Goal: Information Seeking & Learning: Learn about a topic

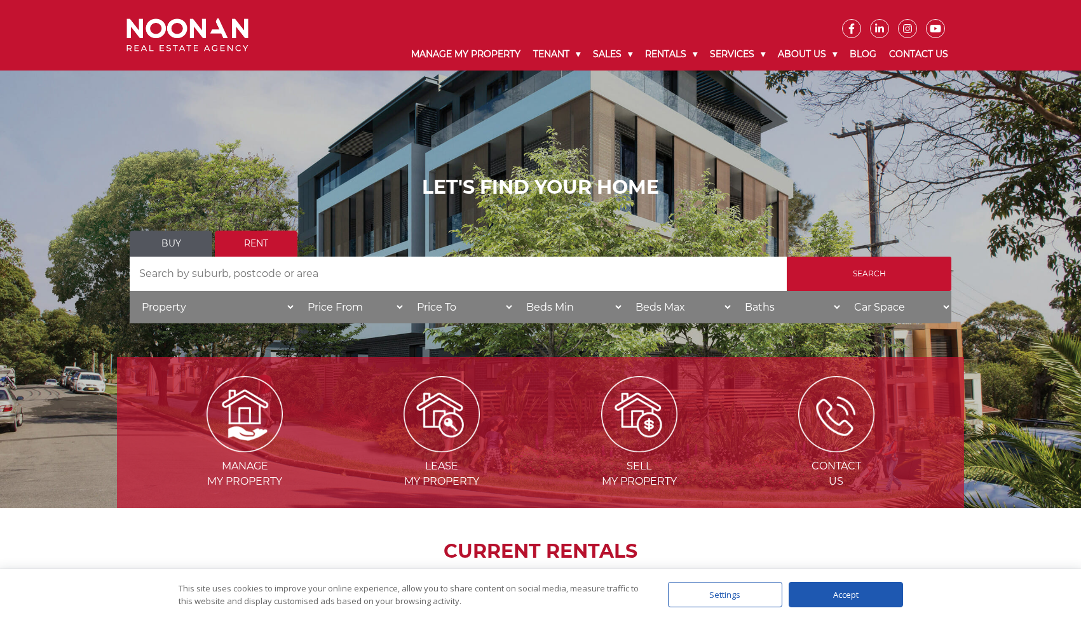
click at [154, 285] on input "Search by Address" at bounding box center [458, 274] width 657 height 34
type input "Lugarno"
click at [853, 278] on input "Search" at bounding box center [869, 274] width 165 height 34
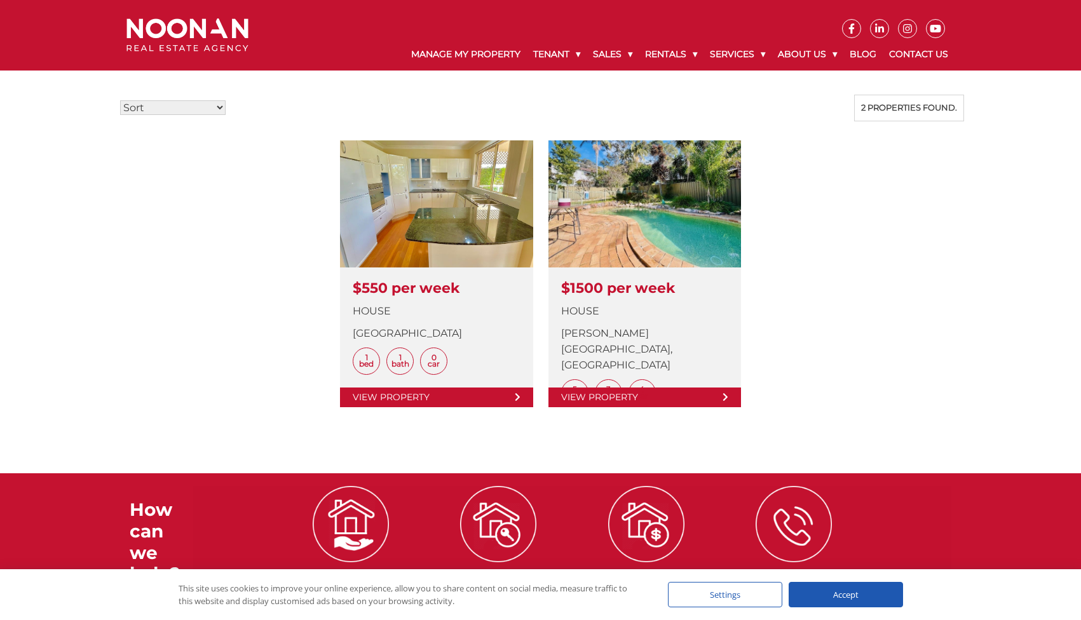
scroll to position [336, 0]
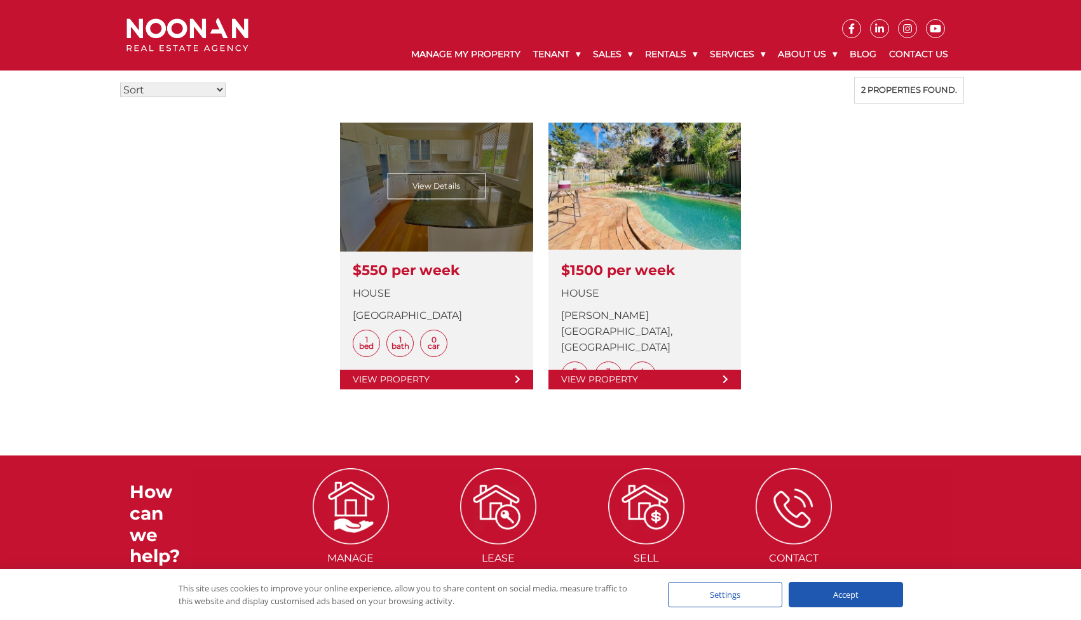
click at [426, 269] on link at bounding box center [436, 256] width 193 height 267
click at [407, 268] on link at bounding box center [436, 256] width 193 height 267
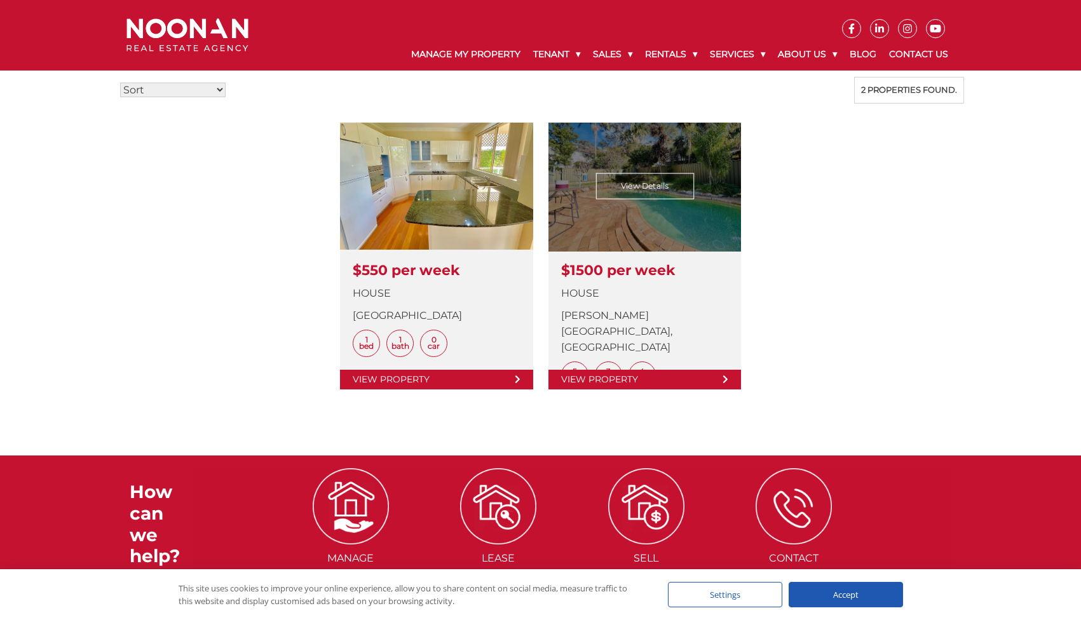
click at [638, 267] on link at bounding box center [644, 256] width 193 height 267
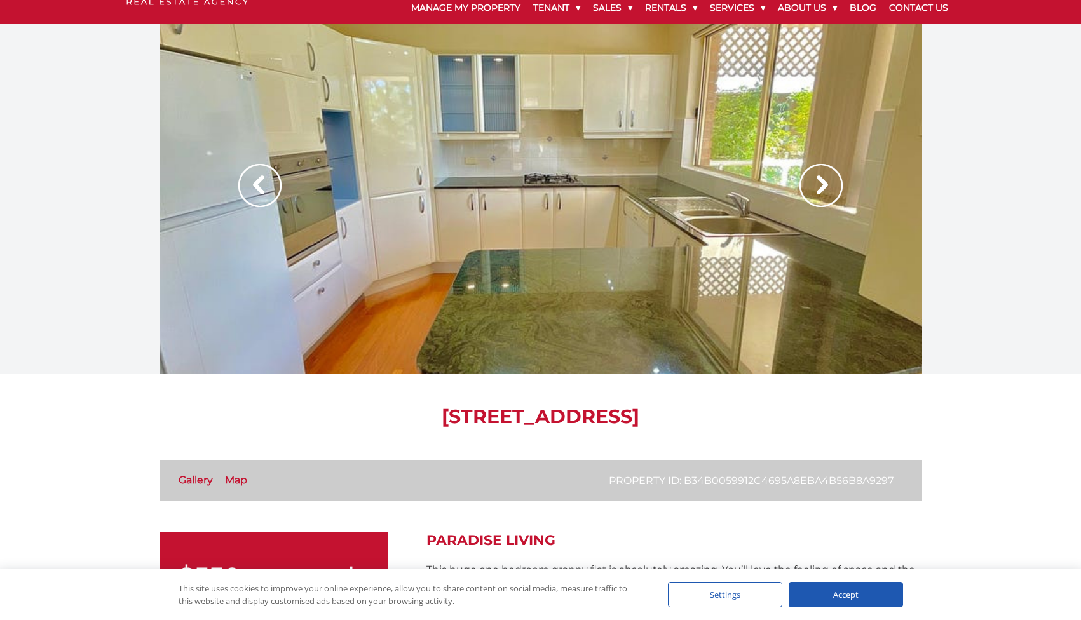
scroll to position [48, 0]
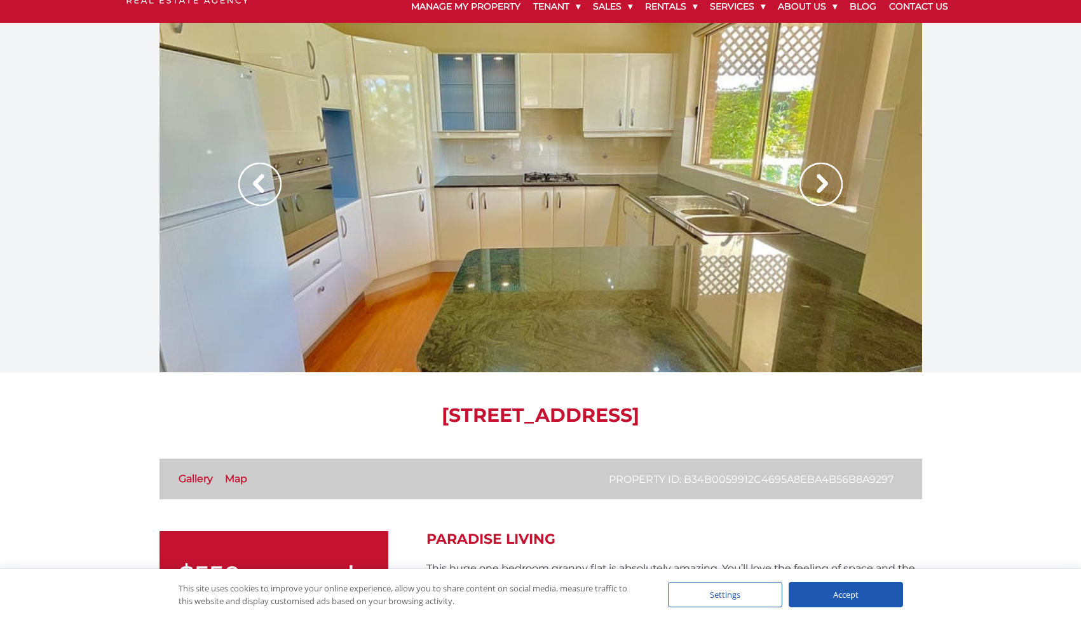
click at [822, 183] on img at bounding box center [820, 184] width 43 height 43
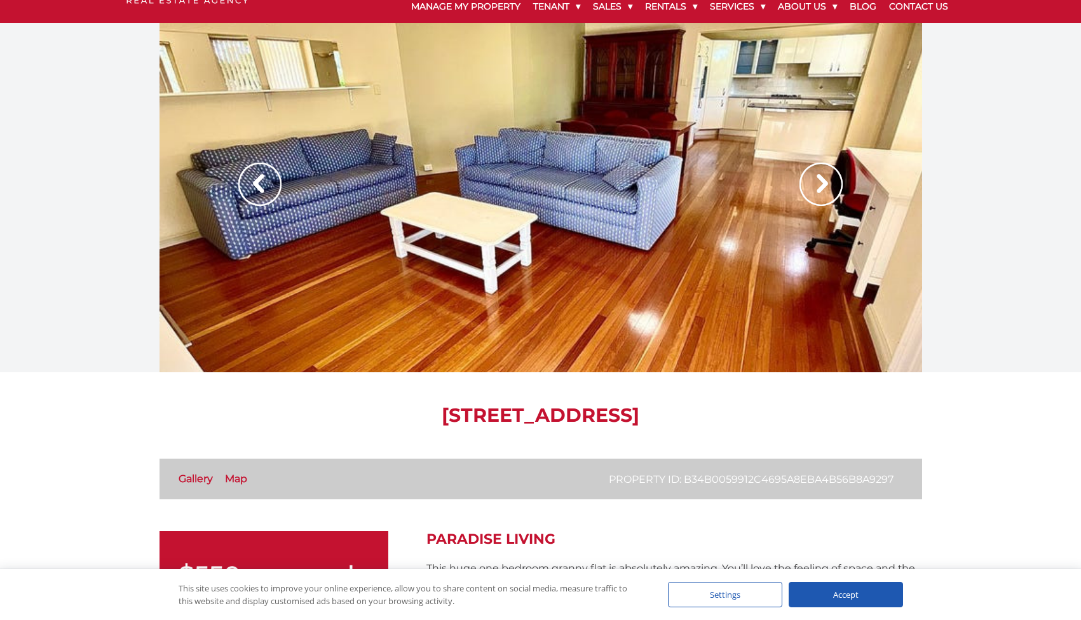
click at [822, 183] on img at bounding box center [820, 184] width 43 height 43
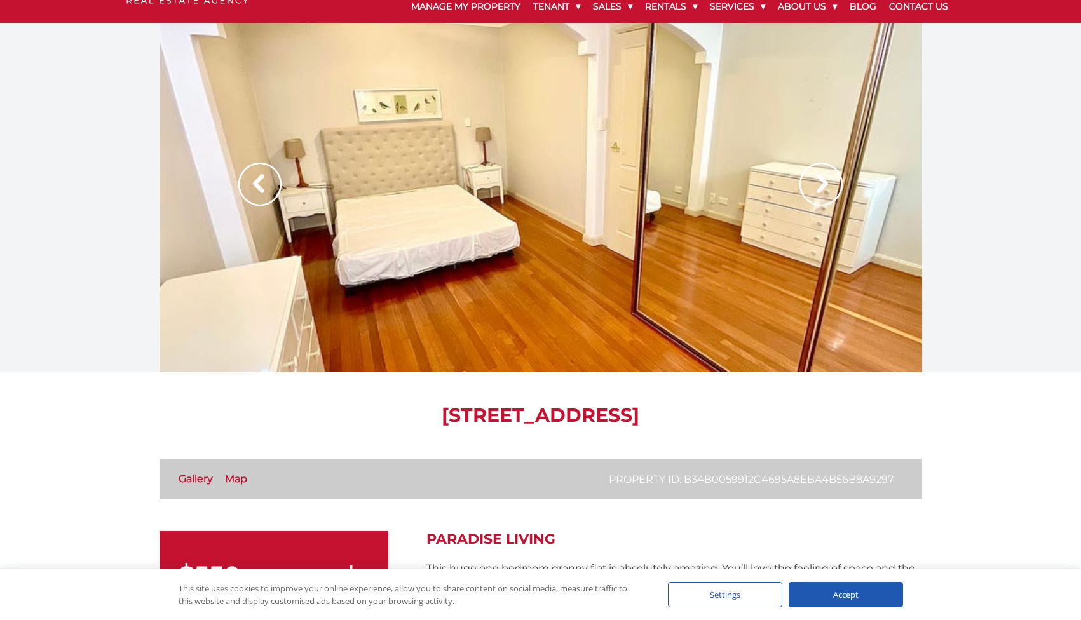
click at [822, 183] on img at bounding box center [820, 184] width 43 height 43
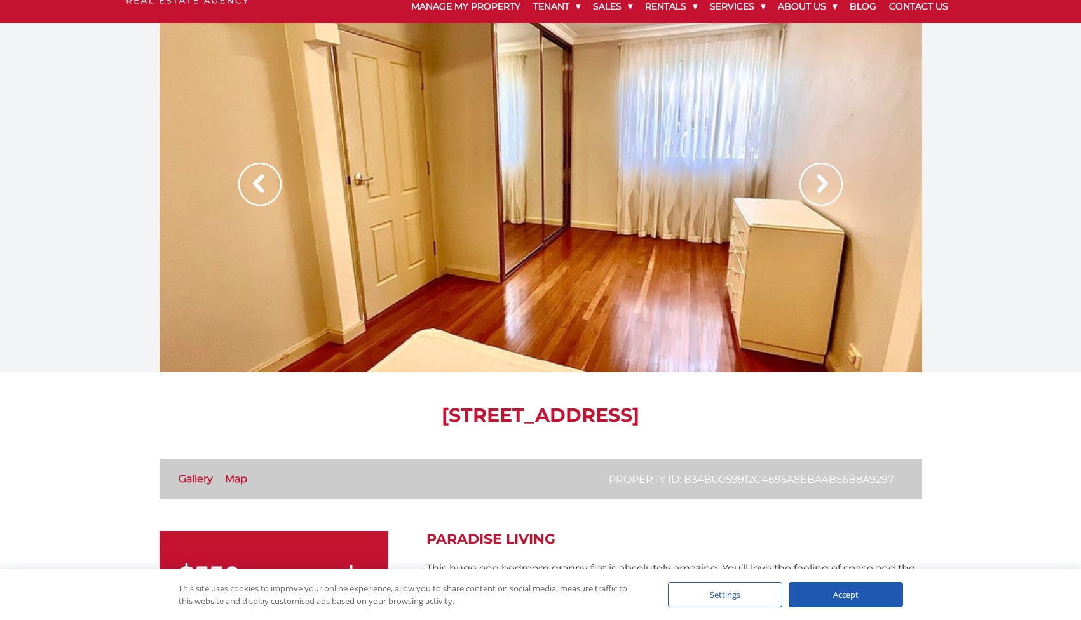
click at [822, 183] on img at bounding box center [820, 184] width 43 height 43
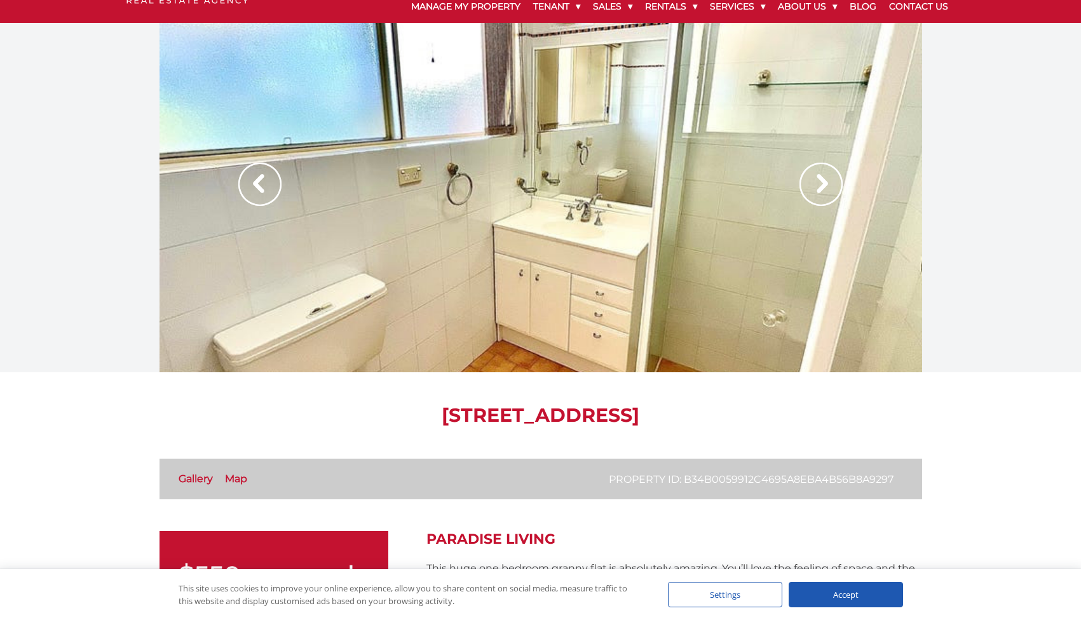
click at [822, 183] on img at bounding box center [820, 184] width 43 height 43
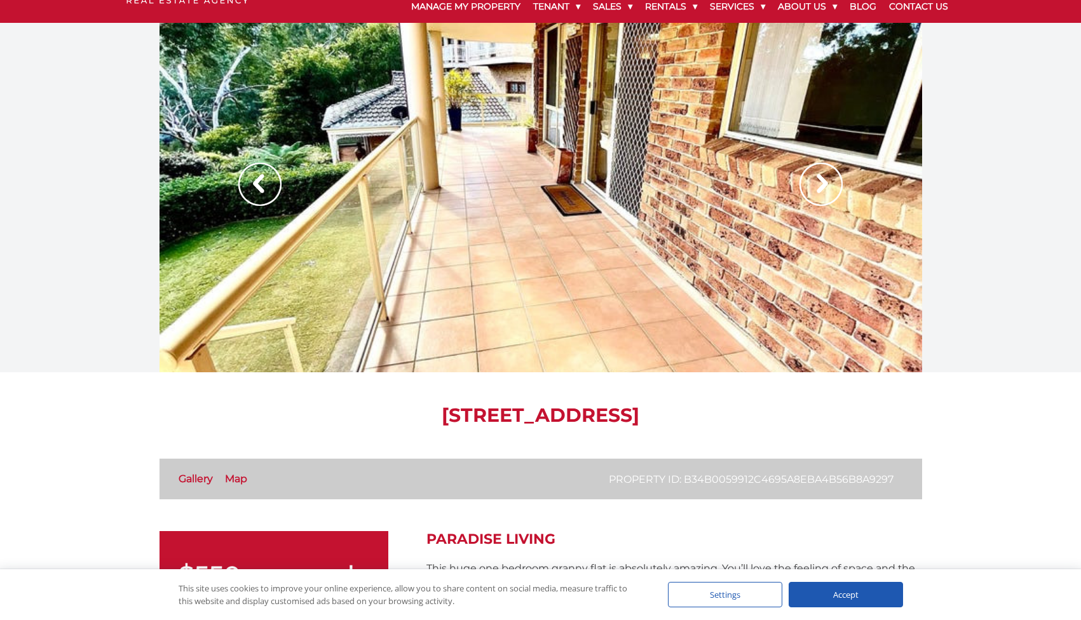
click at [822, 183] on img at bounding box center [820, 184] width 43 height 43
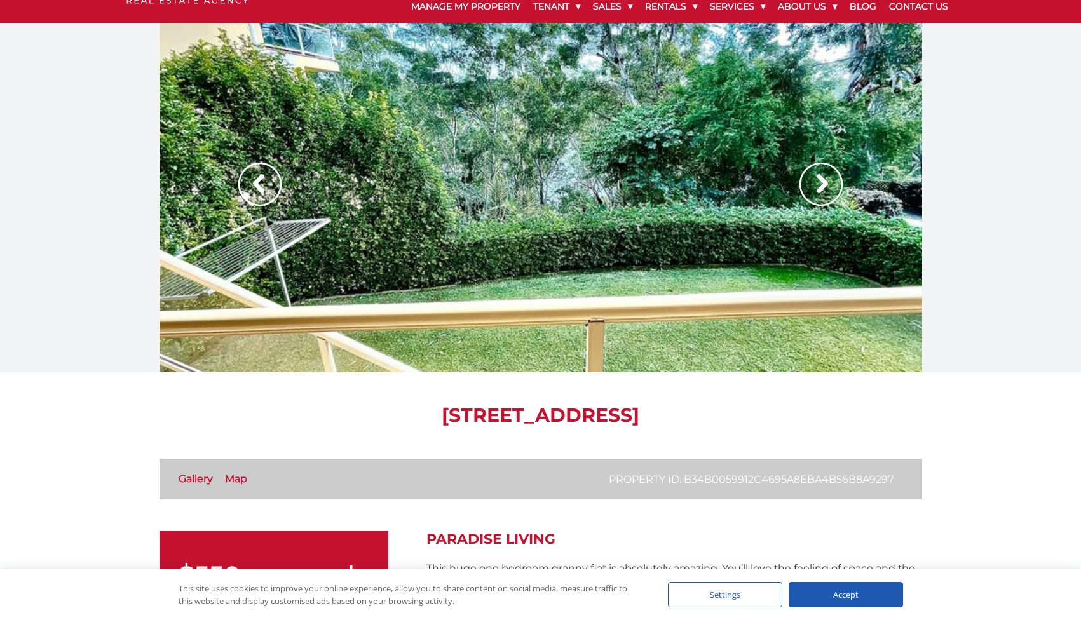
click at [822, 183] on img at bounding box center [820, 184] width 43 height 43
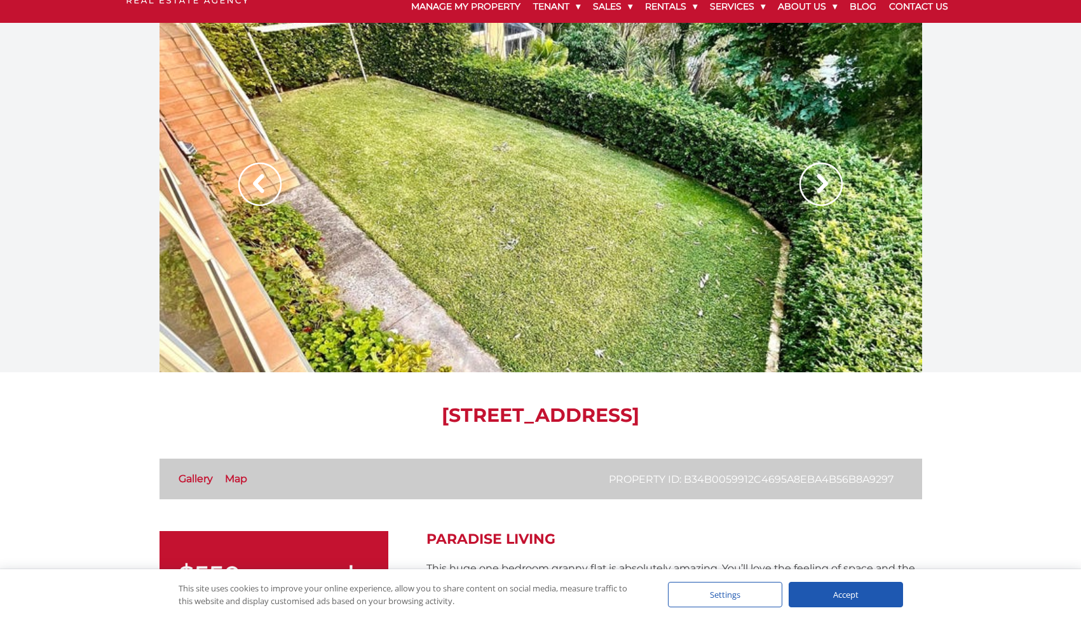
click at [822, 183] on img at bounding box center [820, 184] width 43 height 43
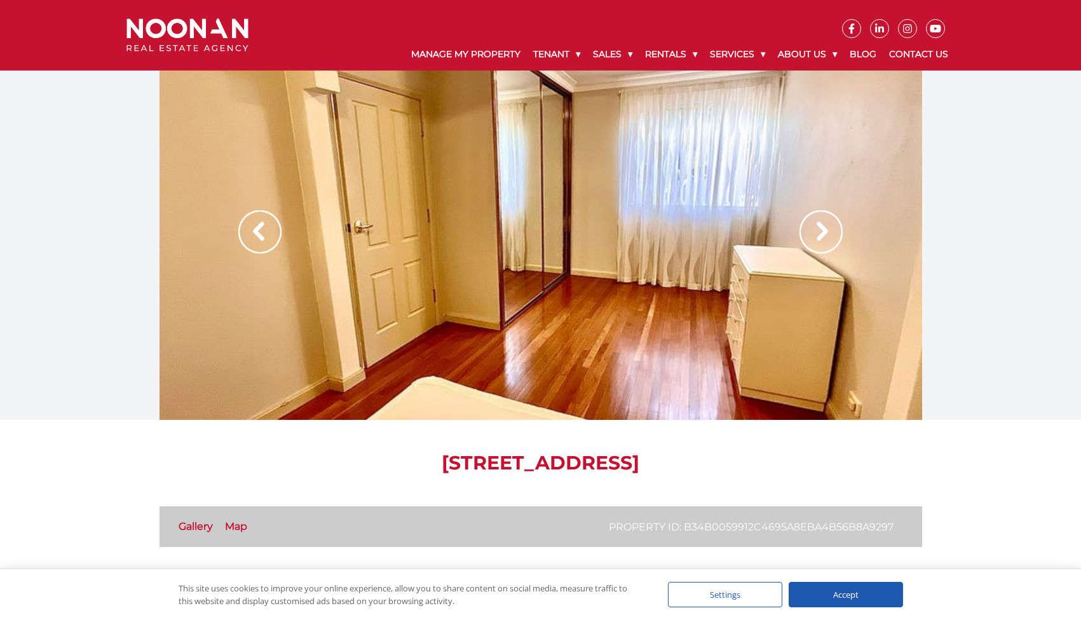
scroll to position [0, 0]
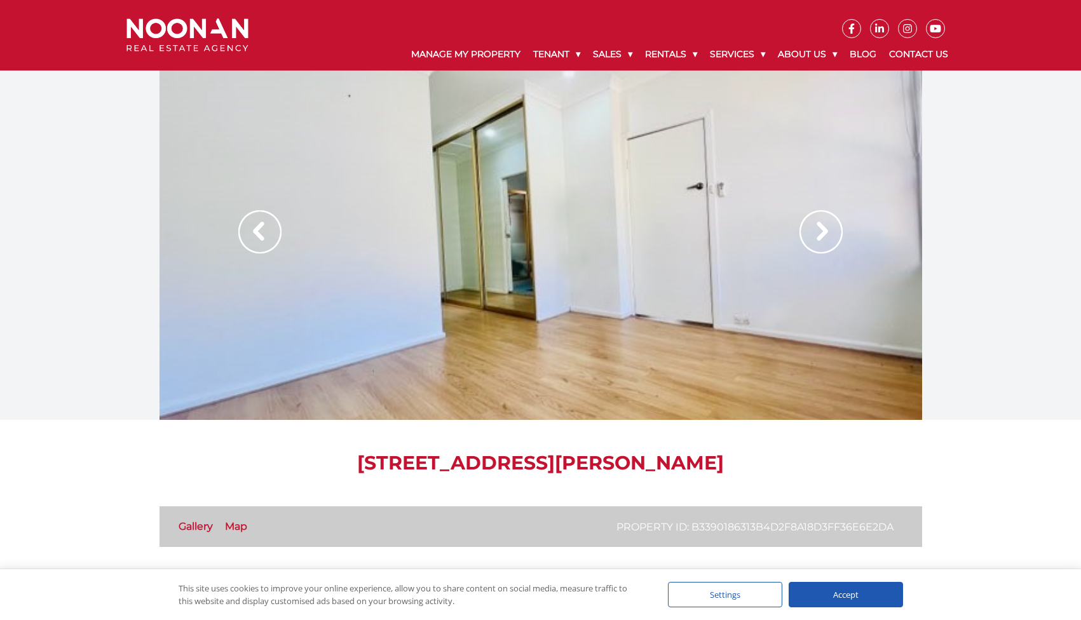
click at [818, 227] on img at bounding box center [820, 231] width 43 height 43
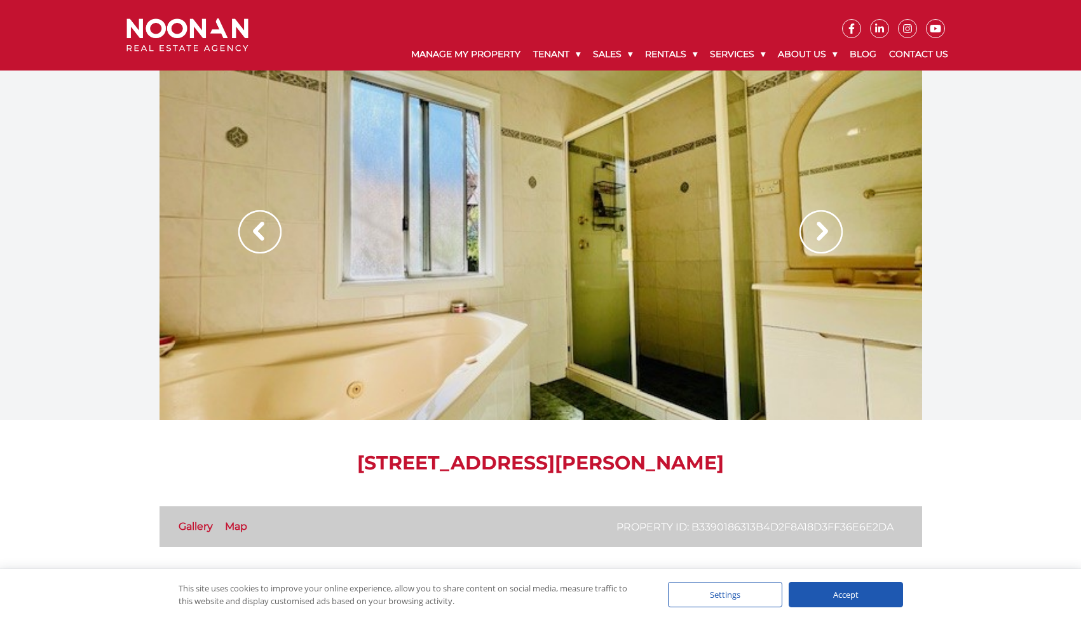
click at [818, 227] on img at bounding box center [820, 231] width 43 height 43
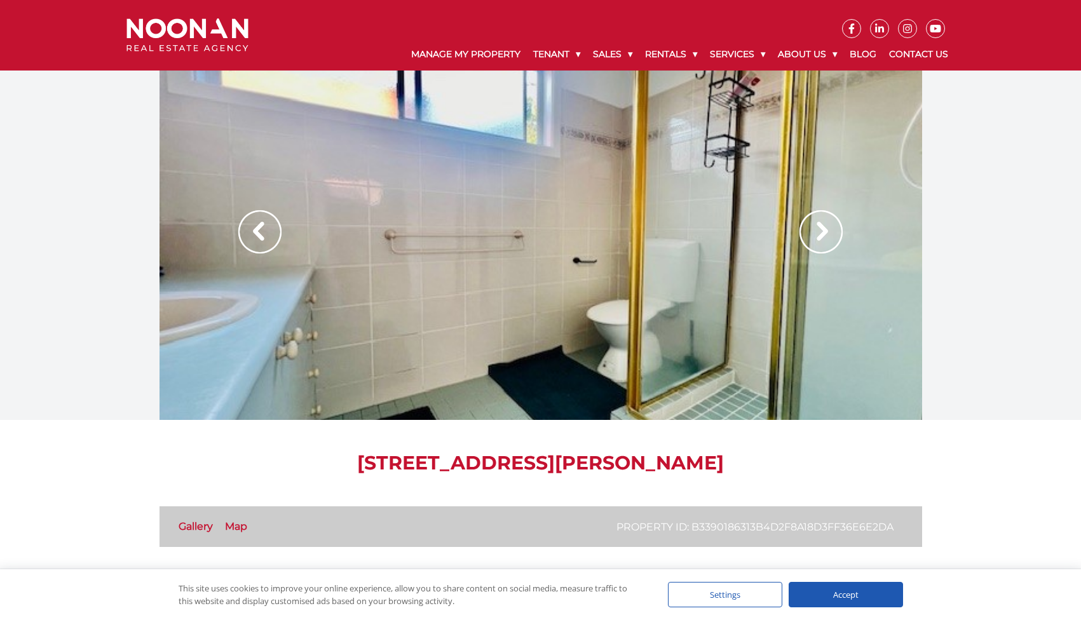
click at [818, 227] on img at bounding box center [820, 231] width 43 height 43
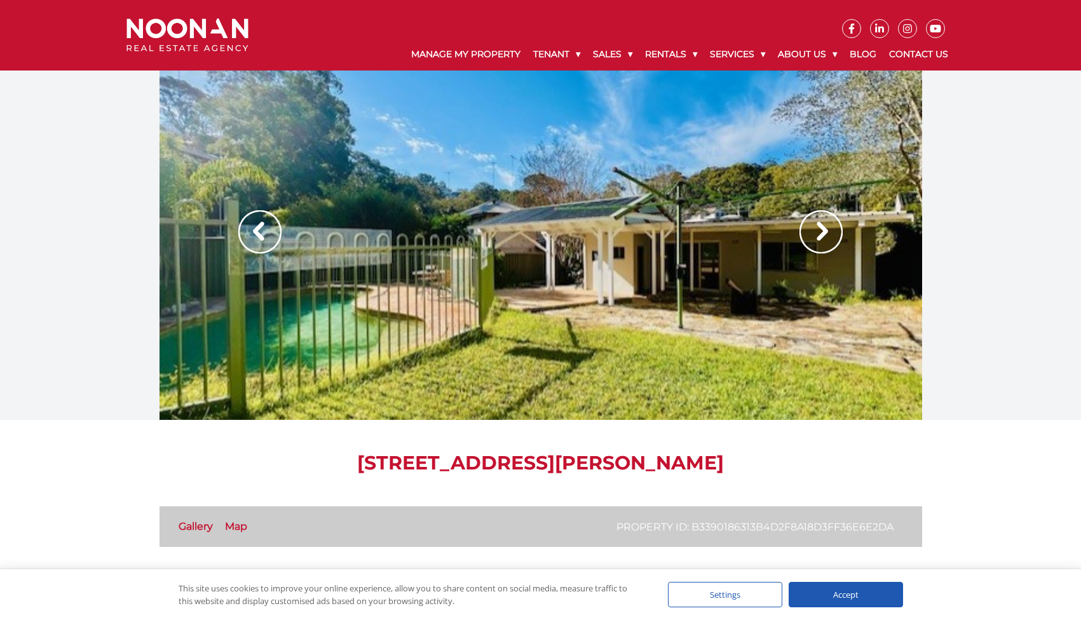
click at [818, 227] on img at bounding box center [820, 231] width 43 height 43
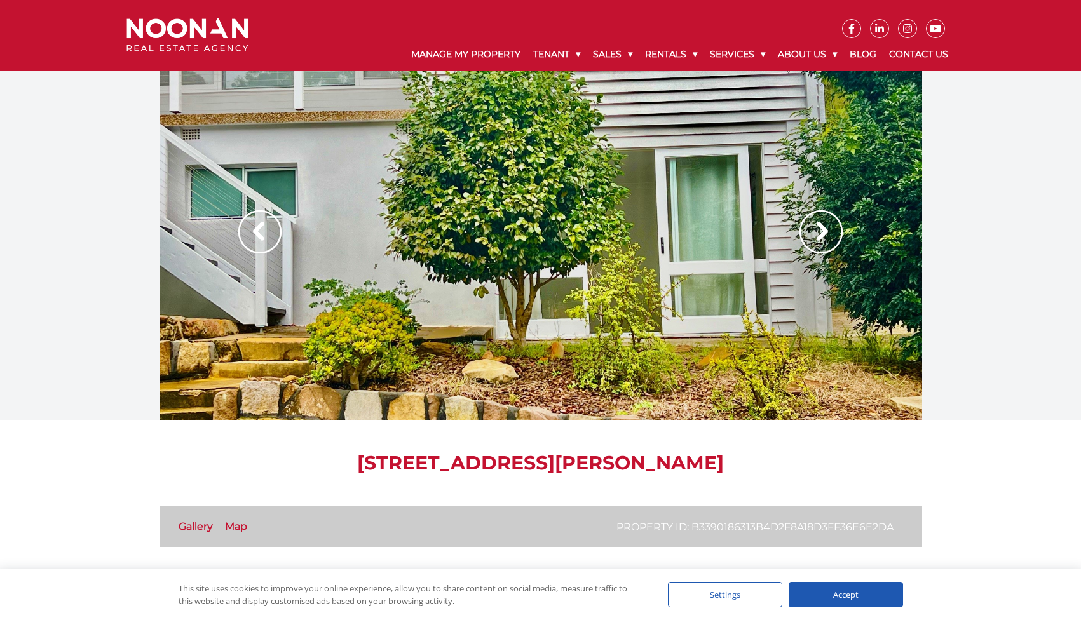
click at [818, 227] on img at bounding box center [820, 231] width 43 height 43
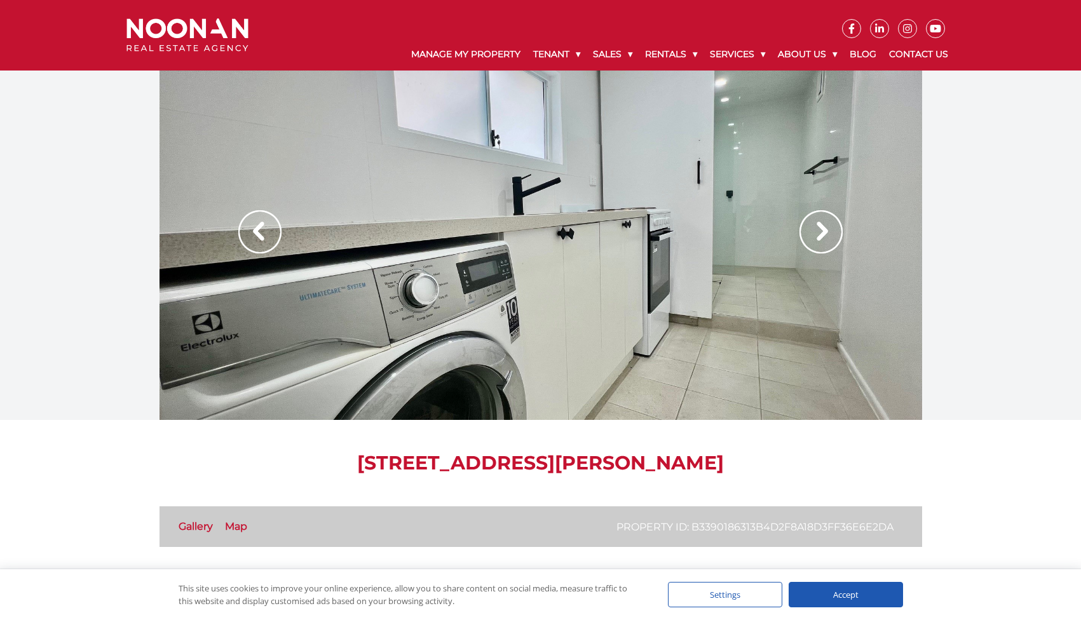
click at [818, 227] on img at bounding box center [820, 231] width 43 height 43
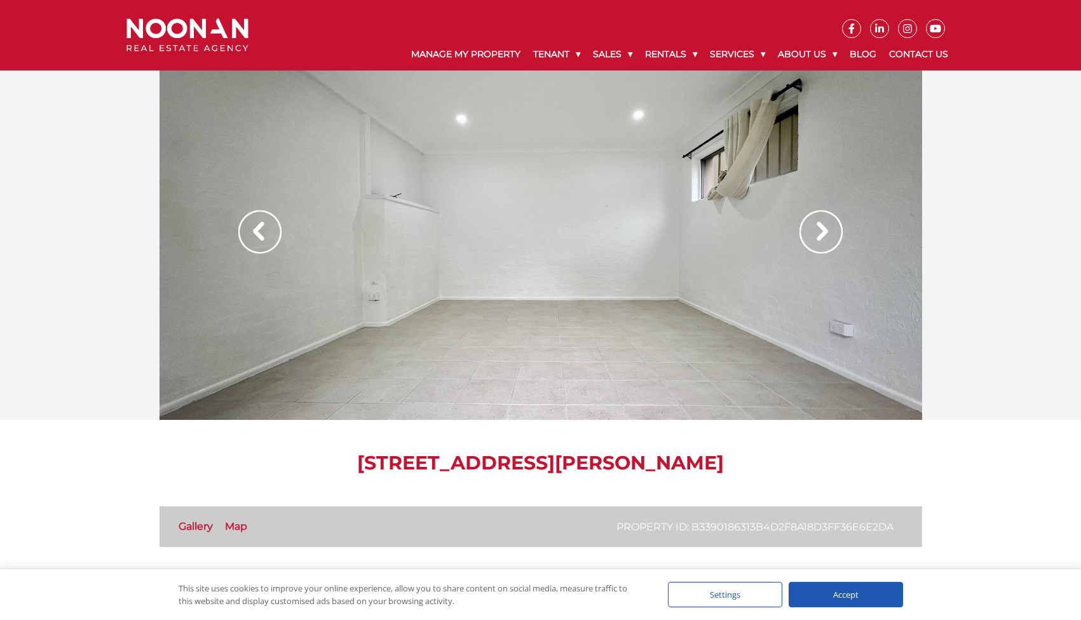
click at [818, 227] on img at bounding box center [820, 231] width 43 height 43
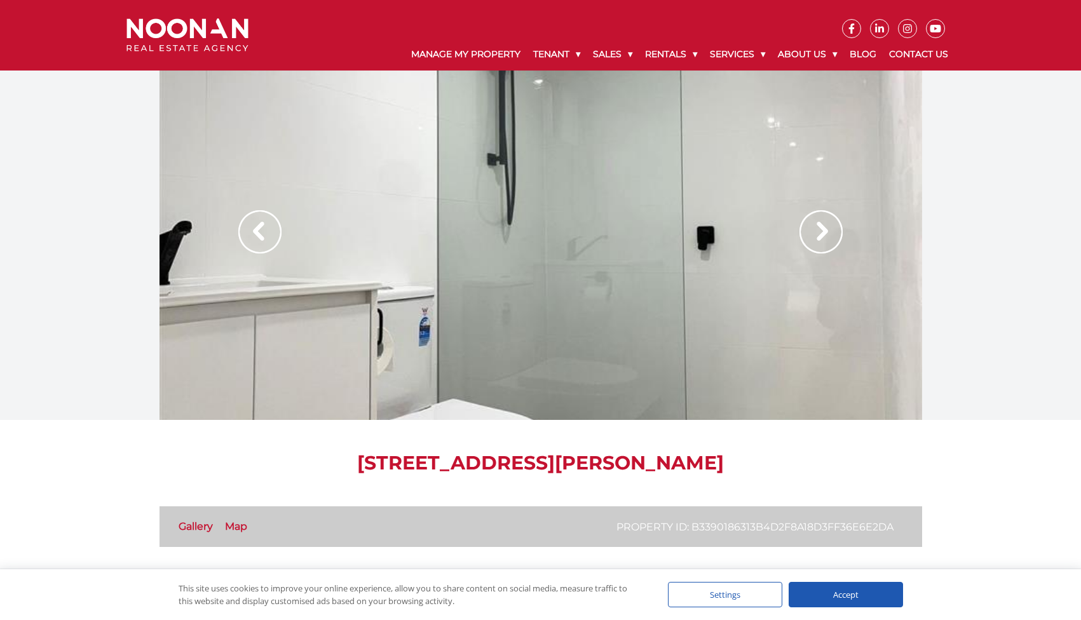
click at [818, 227] on img at bounding box center [820, 231] width 43 height 43
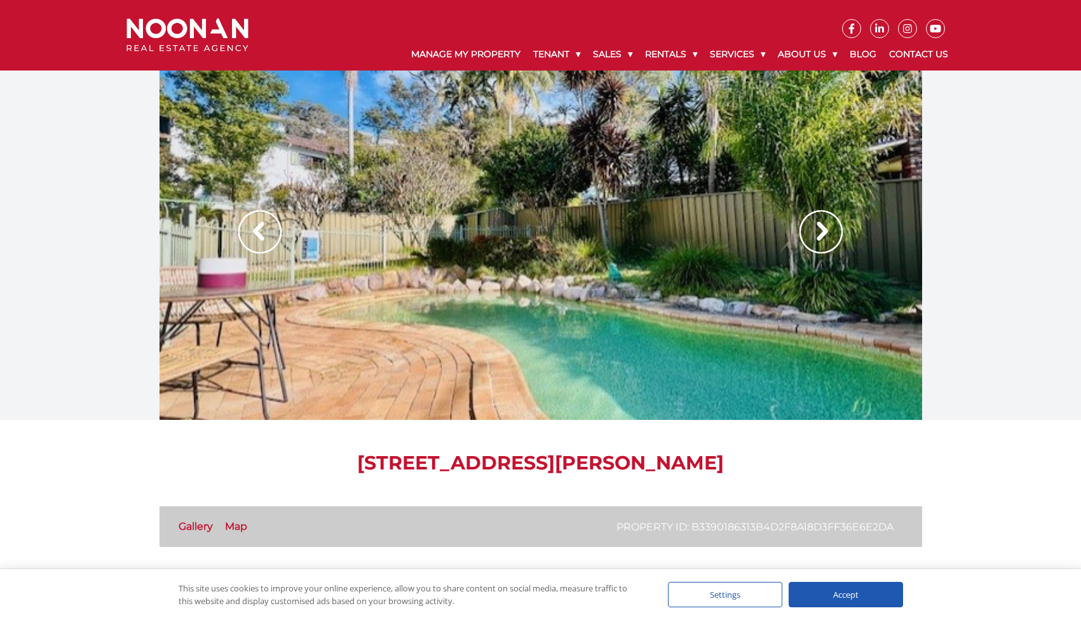
click at [818, 227] on img at bounding box center [820, 231] width 43 height 43
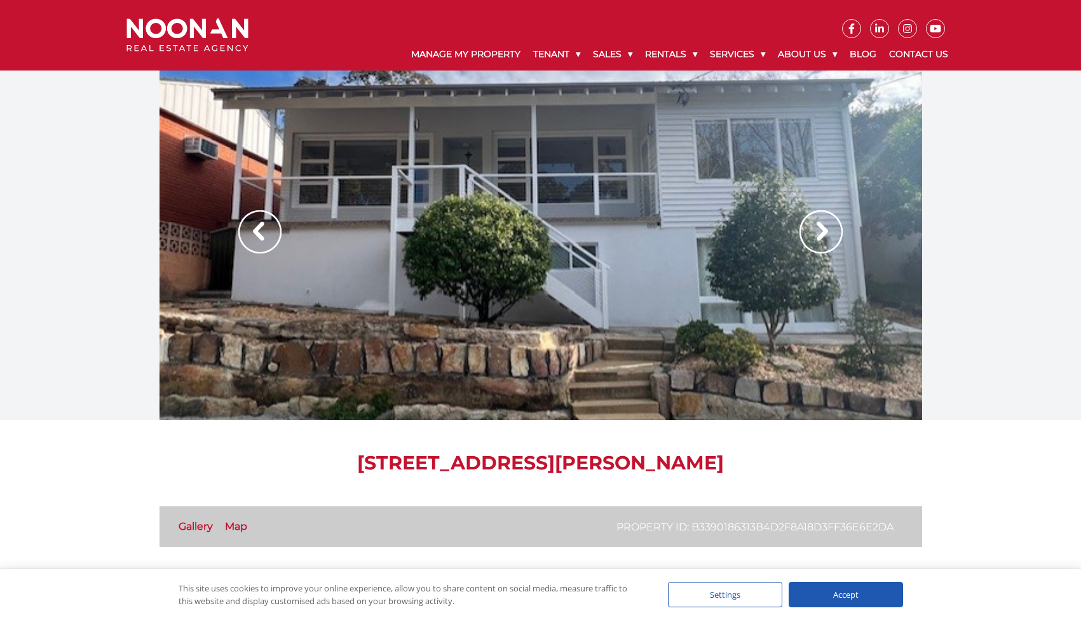
click at [818, 227] on img at bounding box center [820, 231] width 43 height 43
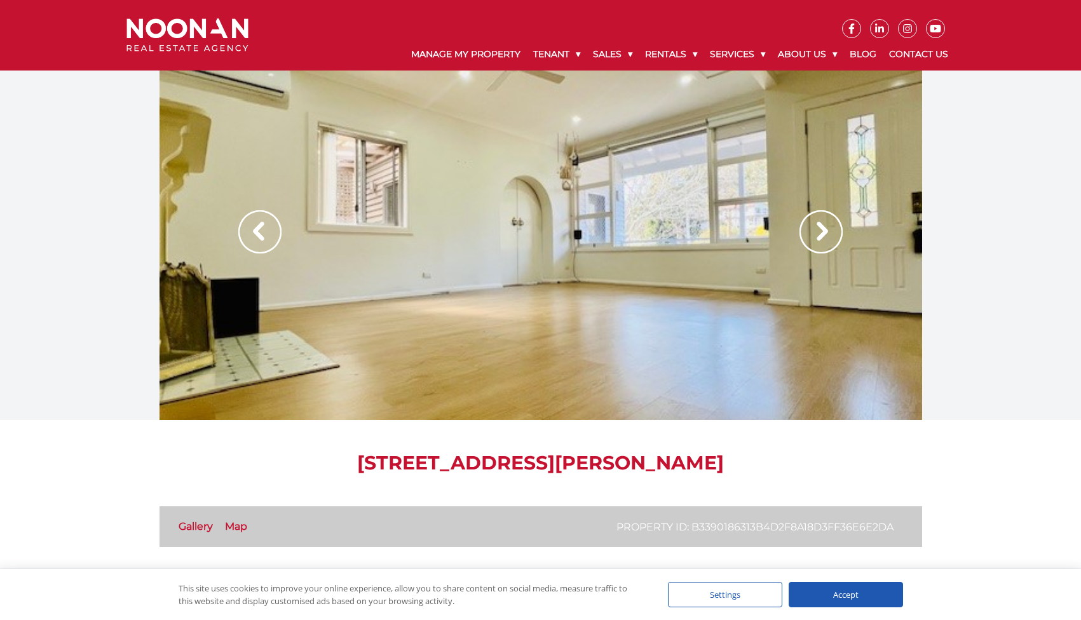
click at [818, 227] on img at bounding box center [820, 231] width 43 height 43
